Goal: Find specific page/section: Find specific page/section

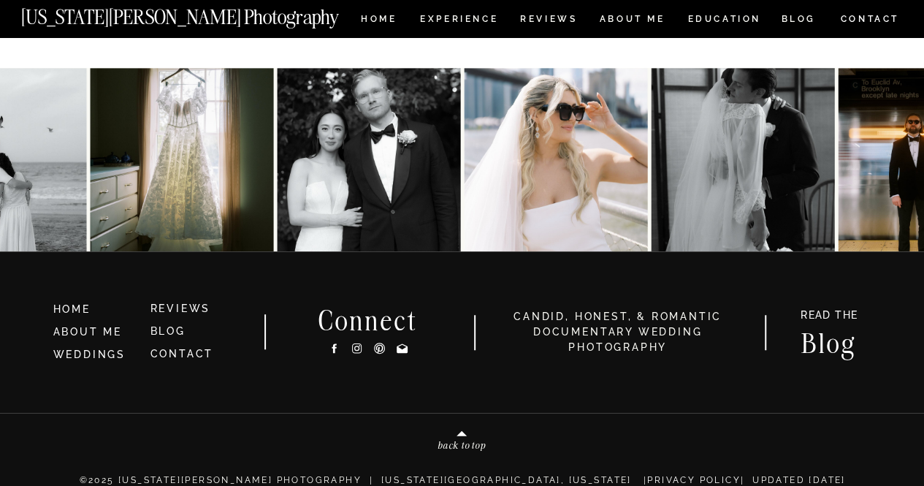
scroll to position [11506, 0]
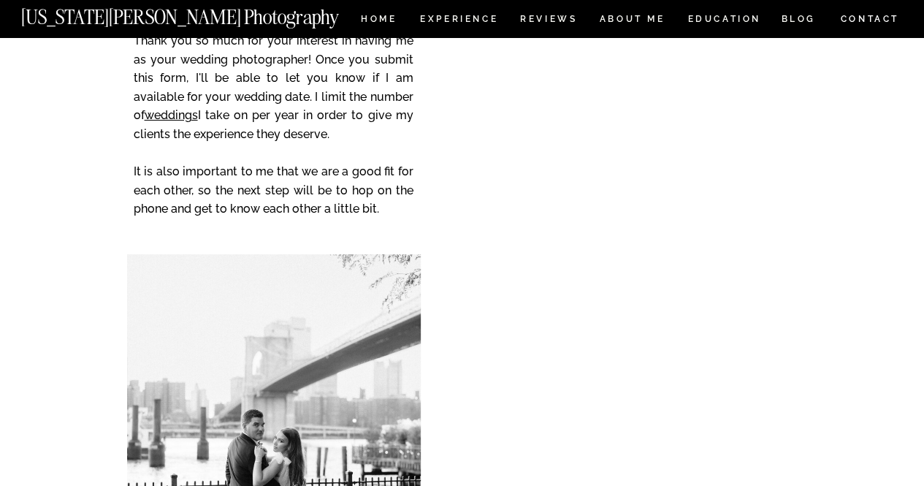
scroll to position [2585, 0]
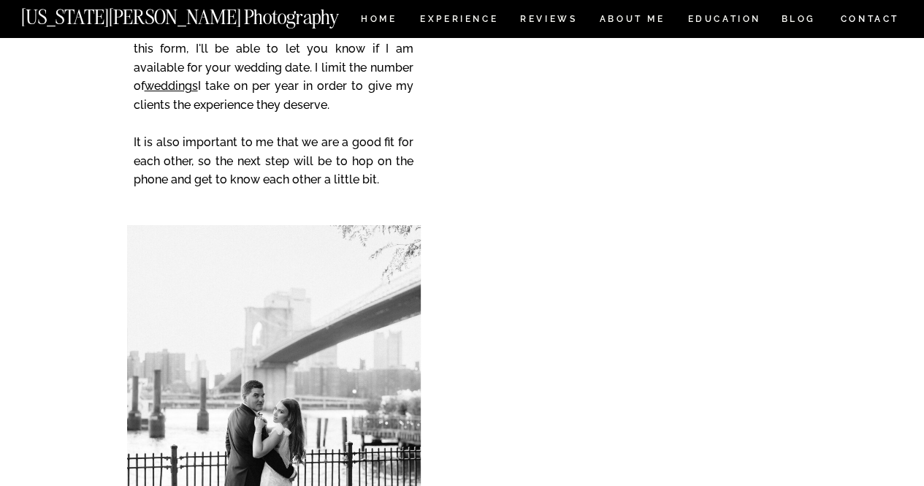
scroll to position [2615, 0]
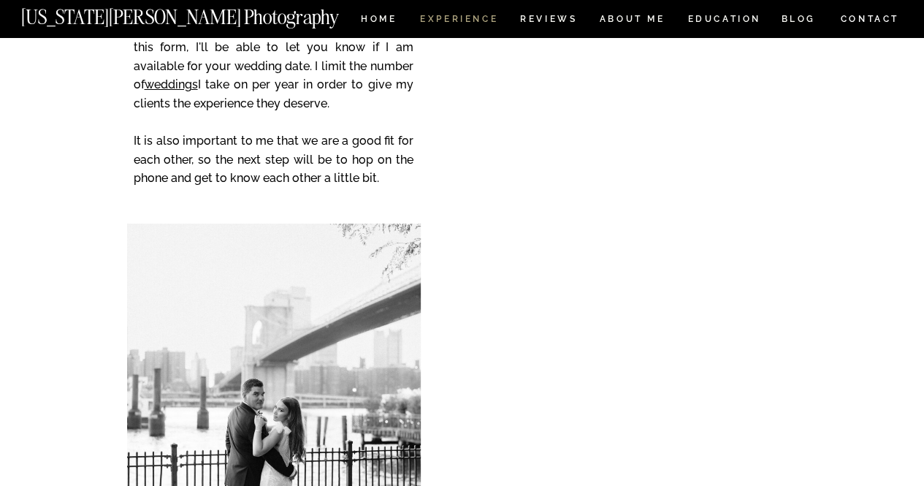
click at [489, 26] on nav "Experience" at bounding box center [458, 21] width 77 height 12
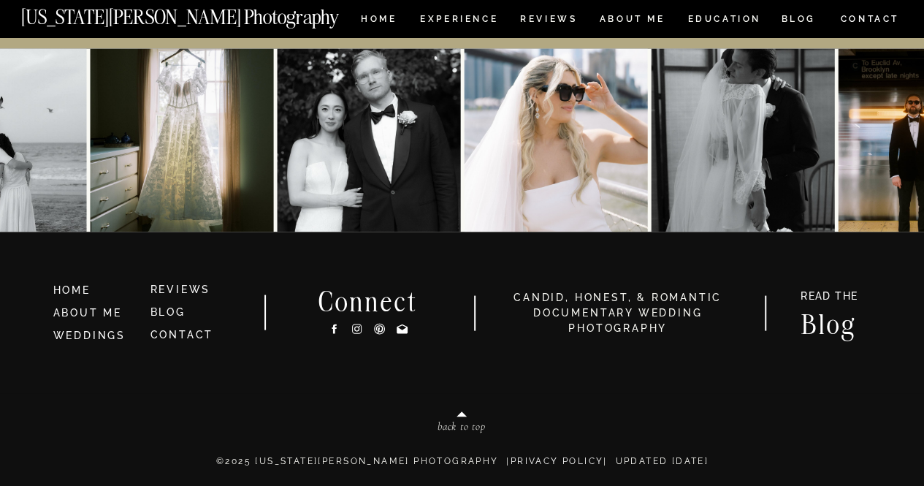
scroll to position [6919, 0]
